Goal: Task Accomplishment & Management: Manage account settings

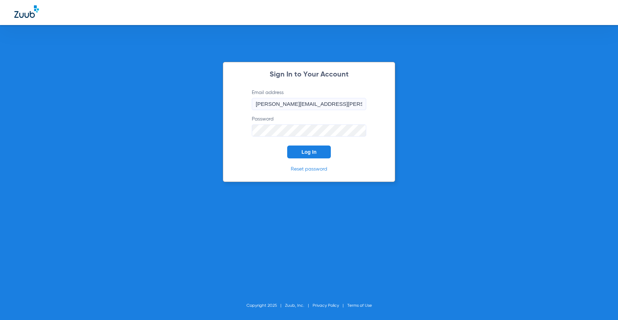
click at [311, 160] on div "Sign In to Your Account Email address [PERSON_NAME][EMAIL_ADDRESS][PERSON_NAME]…" at bounding box center [309, 122] width 172 height 120
click at [310, 155] on button "Log In" at bounding box center [309, 152] width 44 height 13
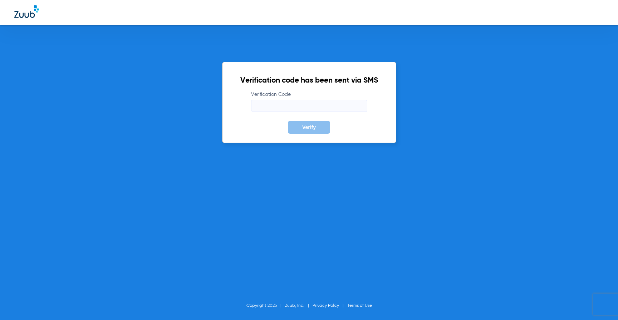
click at [275, 109] on input "Verification Code" at bounding box center [309, 106] width 116 height 12
type input "836506"
click at [288, 121] on button "Verify" at bounding box center [309, 127] width 42 height 13
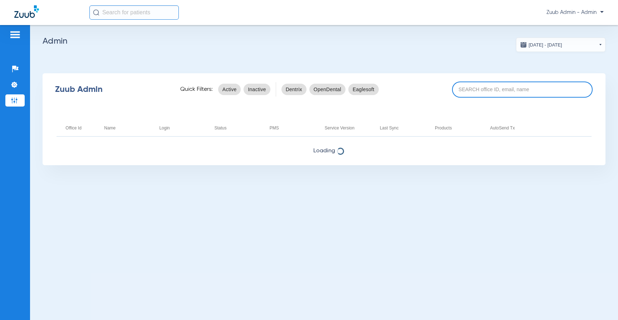
click at [464, 85] on input at bounding box center [522, 90] width 141 height 16
paste input "17005510"
type input "17005510"
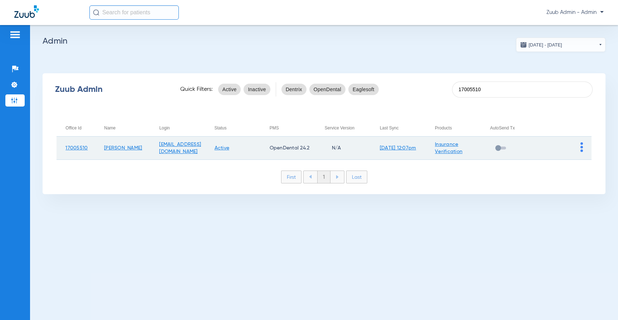
click at [580, 149] on img at bounding box center [581, 147] width 3 height 10
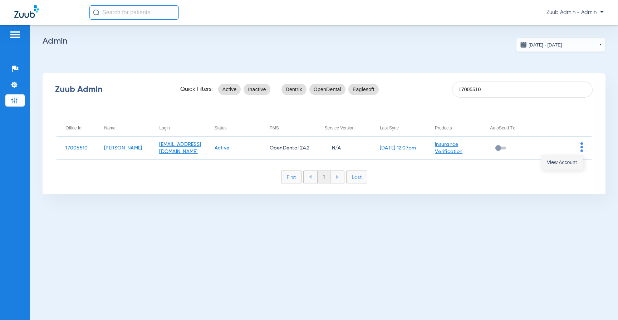
click at [573, 157] on button "View Account" at bounding box center [561, 162] width 41 height 14
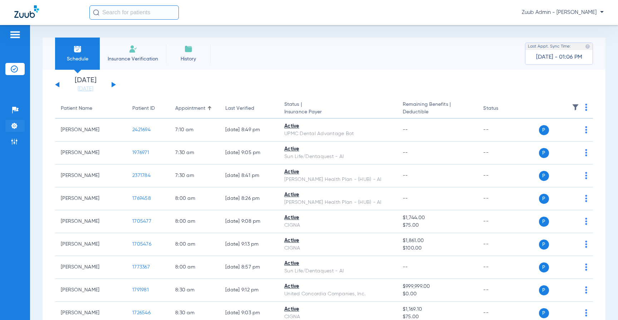
click at [16, 124] on img at bounding box center [14, 125] width 7 height 7
click at [15, 129] on img at bounding box center [14, 125] width 7 height 7
click at [16, 125] on img at bounding box center [14, 125] width 7 height 7
click at [11, 123] on img at bounding box center [14, 125] width 7 height 7
click at [19, 125] on li "Settings" at bounding box center [14, 126] width 19 height 12
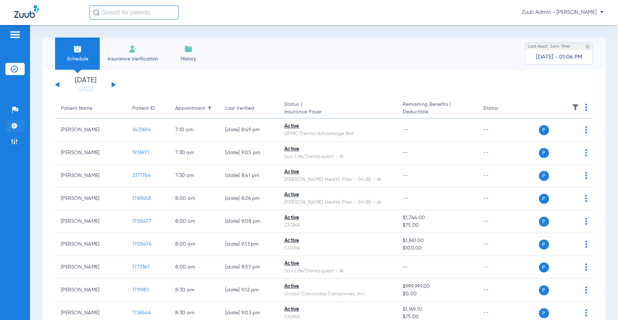
click at [11, 126] on img at bounding box center [14, 125] width 7 height 7
click at [14, 126] on img at bounding box center [14, 125] width 7 height 7
click at [113, 85] on button at bounding box center [114, 84] width 4 height 5
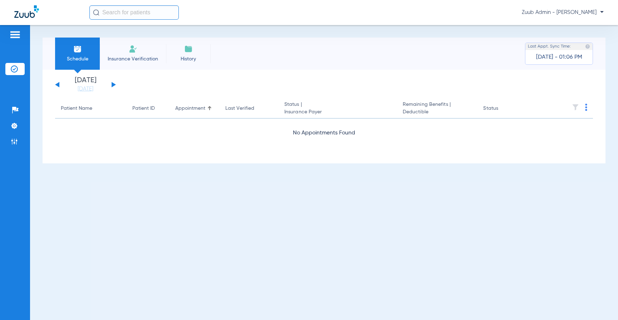
click at [58, 84] on button at bounding box center [57, 84] width 4 height 5
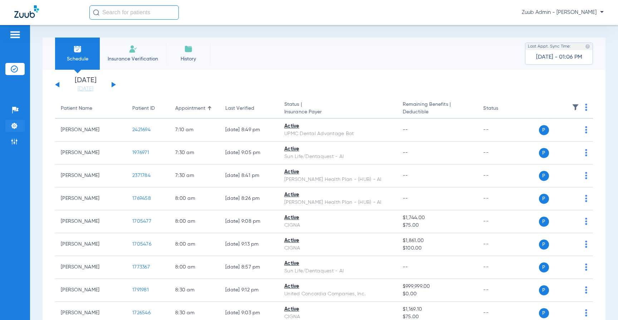
click at [12, 124] on img at bounding box center [14, 125] width 7 height 7
click at [8, 130] on li "Settings" at bounding box center [14, 126] width 19 height 12
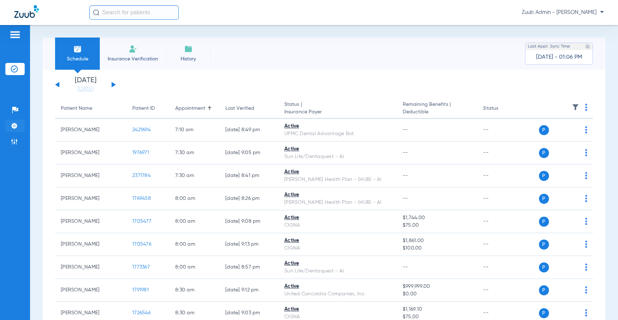
click at [8, 130] on li "Settings" at bounding box center [14, 126] width 19 height 12
click at [13, 129] on img at bounding box center [14, 125] width 7 height 7
click at [16, 125] on img at bounding box center [14, 125] width 7 height 7
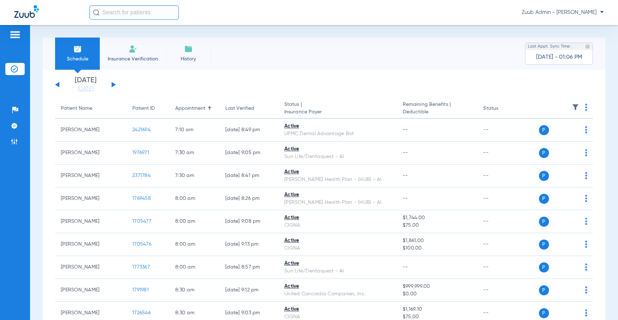
click at [144, 91] on app-single-date-navigator "[DATE] [DATE] [DATE] [DATE] [DATE] [DATE] [DATE] [DATE] [DATE] [DATE] [DATE] [D…" at bounding box center [324, 85] width 538 height 16
click at [14, 125] on img at bounding box center [14, 125] width 7 height 7
